Goal: Task Accomplishment & Management: Use online tool/utility

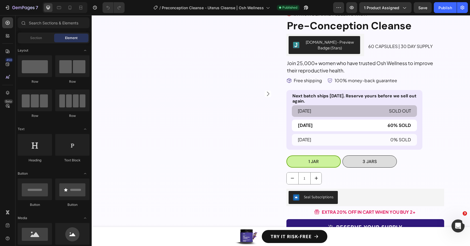
scroll to position [2078, 0]
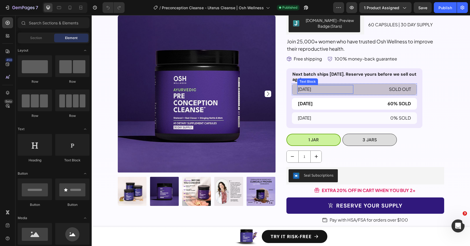
click at [347, 93] on div "[DATE]" at bounding box center [325, 89] width 56 height 9
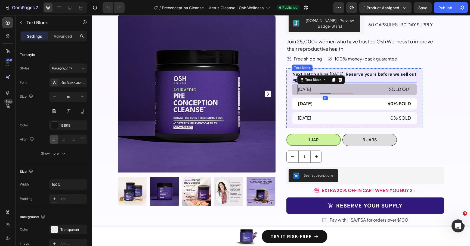
click at [358, 79] on p "Next batch ships [DATE]. Reserve yours before we sell out again." at bounding box center [354, 77] width 124 height 10
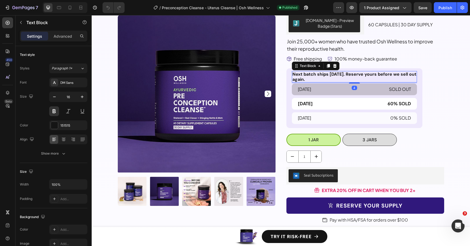
click at [358, 79] on p "Next batch ships [DATE]. Reserve yours before we sell out again." at bounding box center [354, 77] width 124 height 10
click at [329, 77] on p "Next batch ships [DATE]. Reserve yours before we sell out again." at bounding box center [354, 77] width 124 height 10
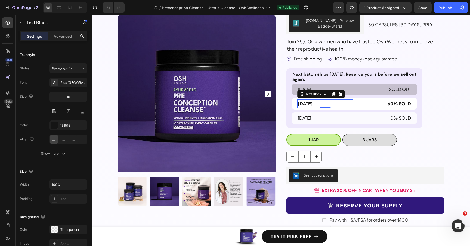
click at [311, 106] on strong "[DATE]" at bounding box center [305, 104] width 15 height 6
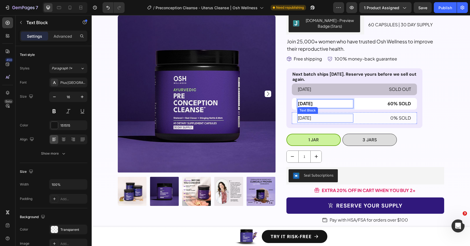
click at [302, 119] on p "[DATE]" at bounding box center [325, 118] width 55 height 8
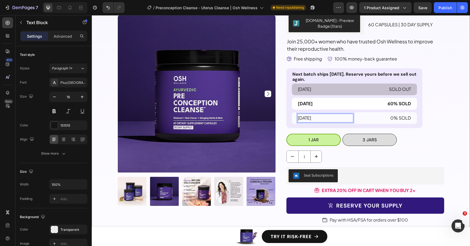
click at [453, 42] on div "Try Pre-Conception Cleanse Risk Free Heading If for some reason you find that i…" at bounding box center [281, 222] width 370 height 541
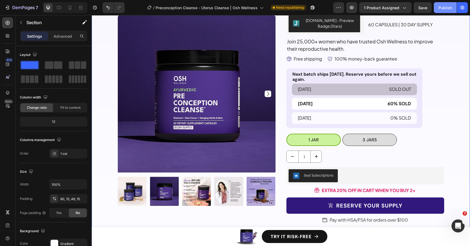
click at [444, 10] on div "Publish" at bounding box center [445, 8] width 14 height 6
